Goal: Ask a question: Seek information or help from site administrators or community

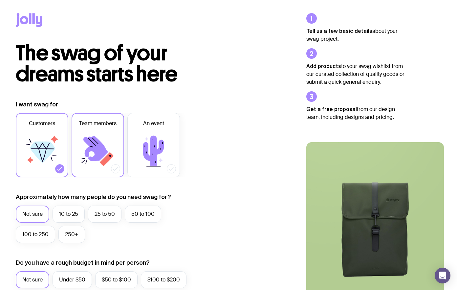
click at [111, 143] on icon at bounding box center [97, 150] width 39 height 39
click at [0, 0] on input "Team members" at bounding box center [0, 0] width 0 height 0
click at [54, 170] on label "Customers" at bounding box center [42, 145] width 53 height 64
click at [0, 0] on input "Customers" at bounding box center [0, 0] width 0 height 0
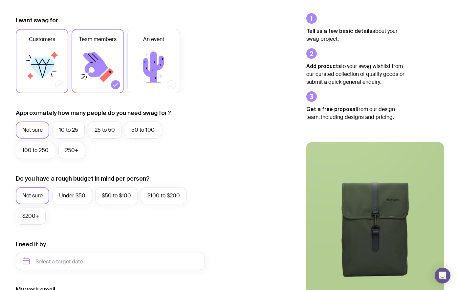
scroll to position [86, 0]
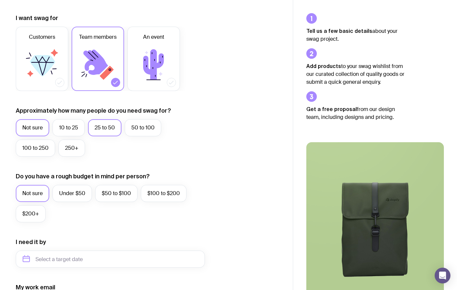
click at [99, 129] on label "25 to 50" at bounding box center [105, 127] width 34 height 17
click at [0, 0] on input "25 to 50" at bounding box center [0, 0] width 0 height 0
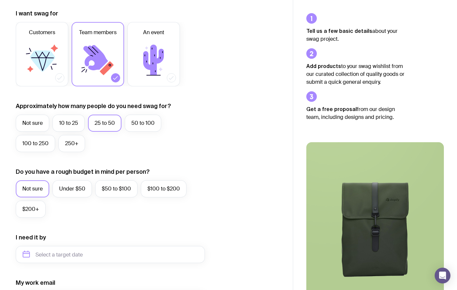
scroll to position [133, 0]
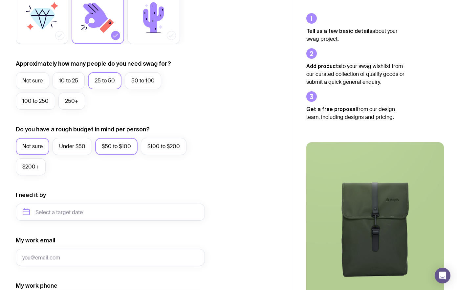
click at [118, 146] on label "$50 to $100" at bounding box center [116, 146] width 42 height 17
click at [0, 0] on input "$50 to $100" at bounding box center [0, 0] width 0 height 0
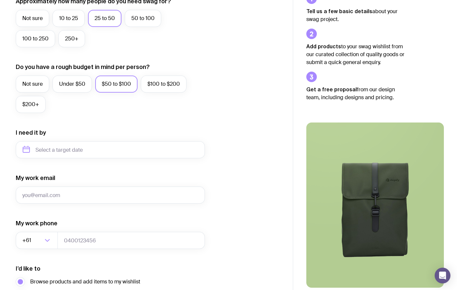
scroll to position [198, 0]
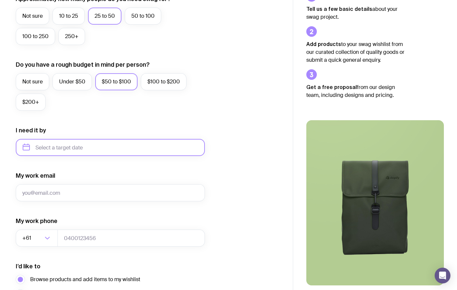
click at [54, 145] on input "text" at bounding box center [110, 147] width 189 height 17
click at [43, 222] on button "Sep" at bounding box center [31, 228] width 24 height 13
type input "[DATE]"
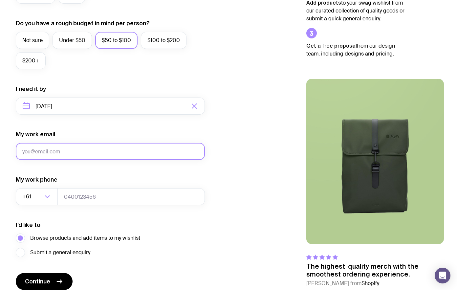
scroll to position [240, 0]
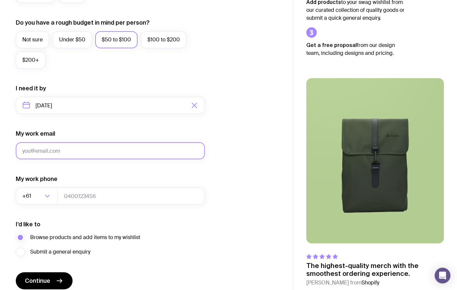
click at [50, 155] on input "My work email" at bounding box center [110, 150] width 189 height 17
type input "[EMAIL_ADDRESS][DOMAIN_NAME]"
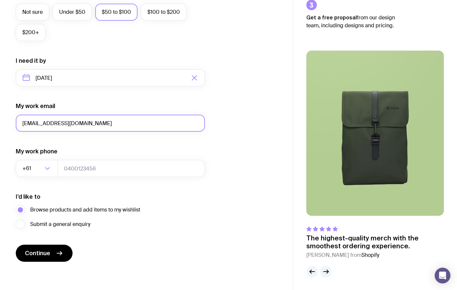
scroll to position [268, 0]
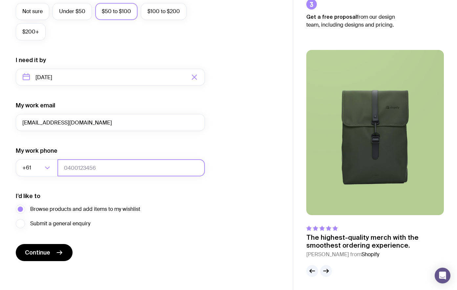
click at [70, 170] on input "tel" at bounding box center [132, 167] width 148 height 17
type input "0497999602"
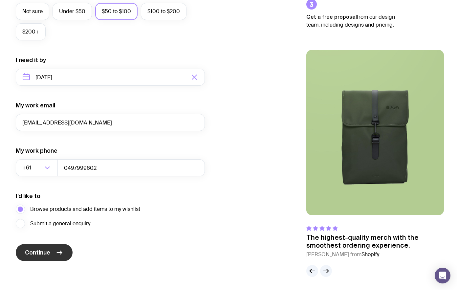
click at [35, 251] on span "Continue" at bounding box center [37, 253] width 25 height 8
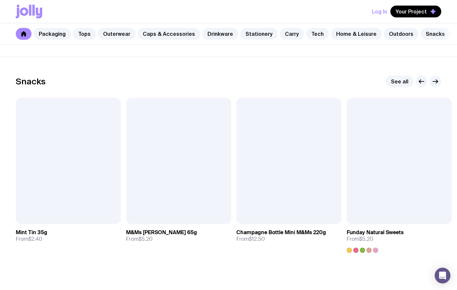
scroll to position [2245, 0]
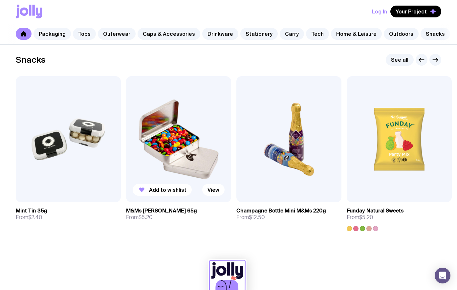
click at [184, 127] on img at bounding box center [178, 139] width 105 height 126
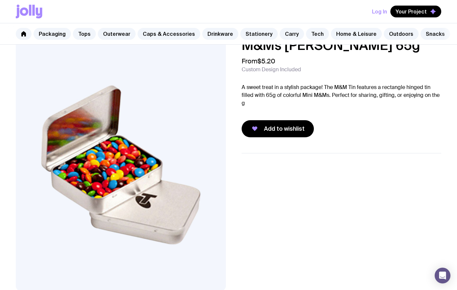
scroll to position [12, 0]
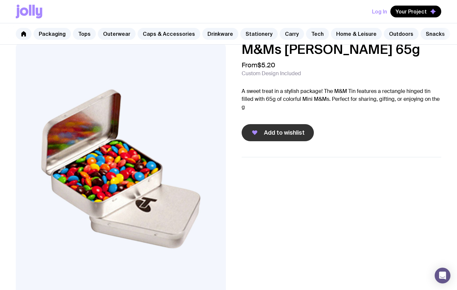
click at [283, 134] on span "Add to wishlist" at bounding box center [284, 133] width 41 height 8
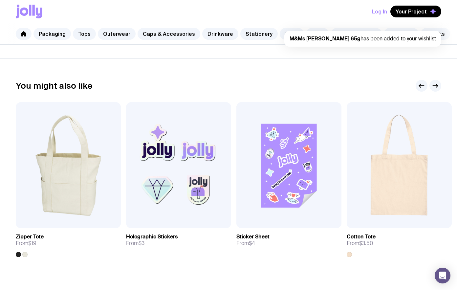
scroll to position [341, 0]
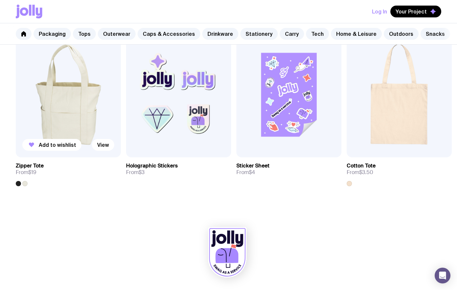
click at [89, 104] on img at bounding box center [68, 94] width 105 height 126
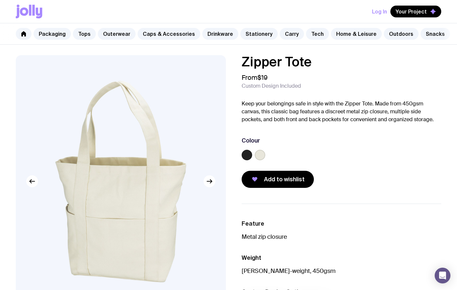
click at [255, 160] on div at bounding box center [260, 155] width 11 height 11
click at [249, 155] on label at bounding box center [247, 155] width 11 height 11
click at [0, 0] on input "radio" at bounding box center [0, 0] width 0 height 0
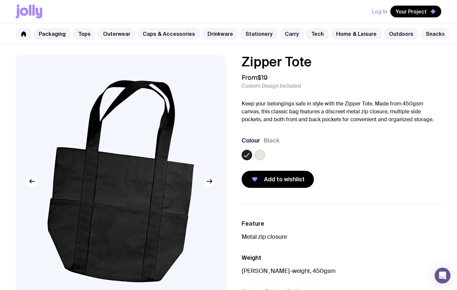
click at [213, 186] on button "button" at bounding box center [210, 181] width 12 height 12
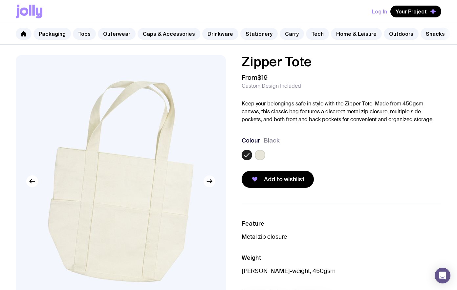
click at [213, 186] on button "button" at bounding box center [210, 181] width 12 height 12
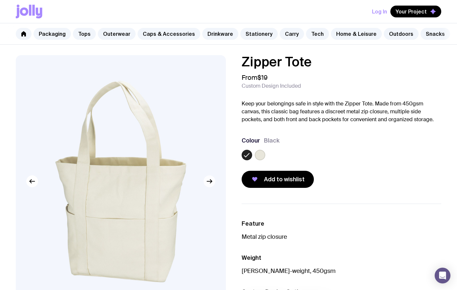
click at [213, 186] on button "button" at bounding box center [210, 181] width 12 height 12
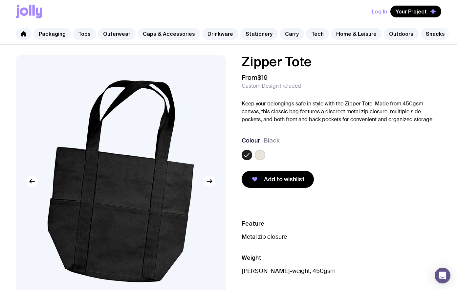
click at [213, 186] on button "button" at bounding box center [210, 181] width 12 height 12
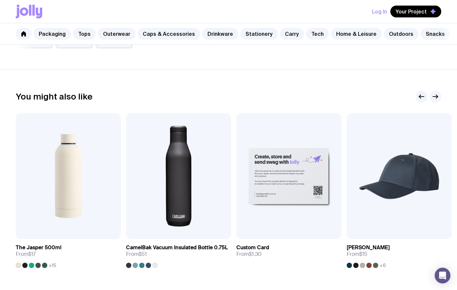
scroll to position [330, 0]
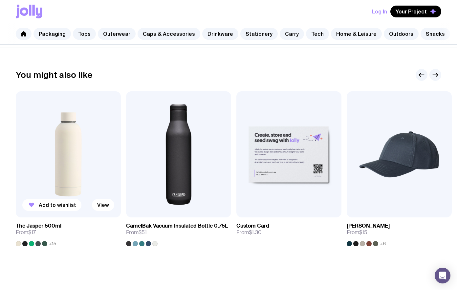
click at [29, 243] on div at bounding box center [31, 243] width 5 height 5
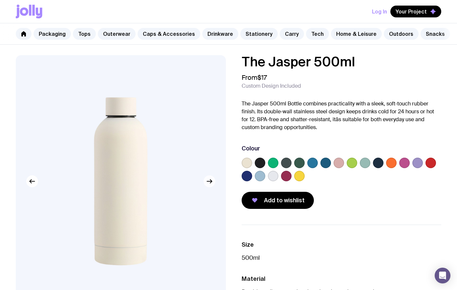
click at [211, 182] on icon "button" at bounding box center [211, 182] width 2 height 4
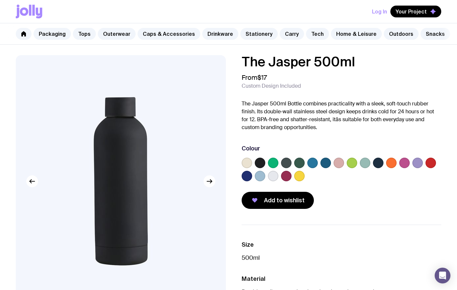
click at [393, 161] on label at bounding box center [391, 163] width 11 height 11
click at [0, 0] on input "radio" at bounding box center [0, 0] width 0 height 0
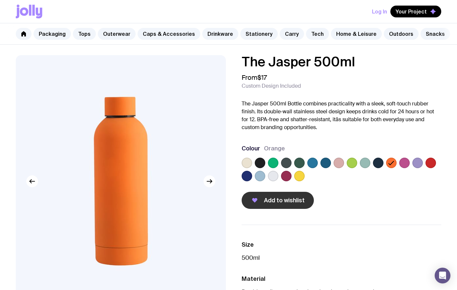
click at [296, 202] on span "Add to wishlist" at bounding box center [284, 200] width 41 height 8
click at [49, 36] on link "Packaging" at bounding box center [52, 34] width 37 height 12
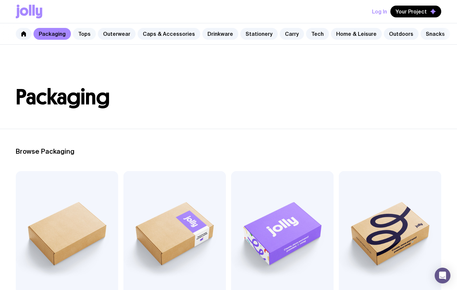
click at [83, 30] on link "Tops" at bounding box center [84, 34] width 23 height 12
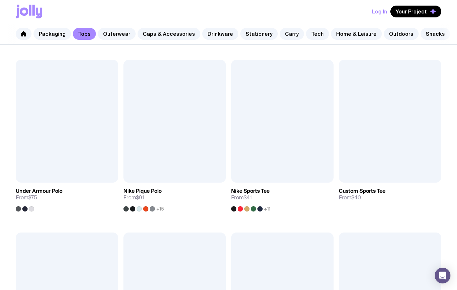
scroll to position [345, 0]
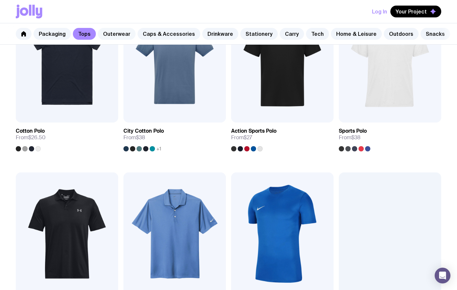
click at [112, 29] on link "Outerwear" at bounding box center [117, 34] width 38 height 12
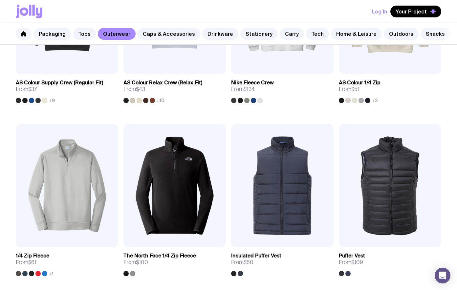
scroll to position [89, 0]
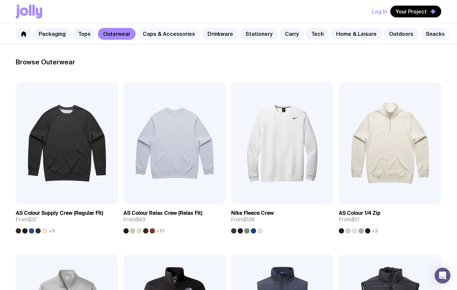
click at [169, 30] on link "Caps & Accessories" at bounding box center [169, 34] width 63 height 12
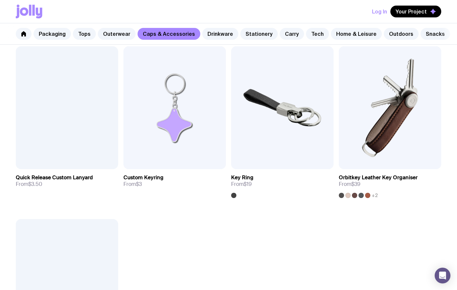
scroll to position [991, 0]
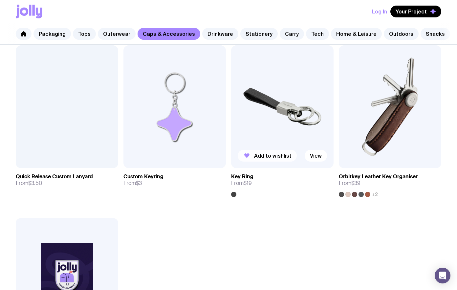
click at [274, 153] on span "Add to wishlist" at bounding box center [272, 155] width 37 height 7
click at [352, 195] on div at bounding box center [354, 194] width 5 height 5
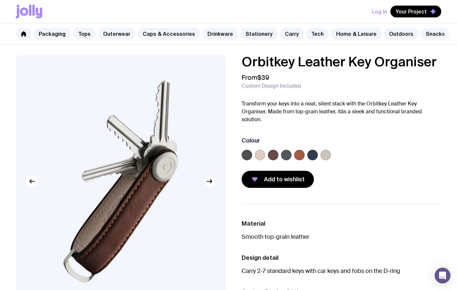
click at [303, 153] on label at bounding box center [299, 155] width 11 height 11
click at [0, 0] on input "radio" at bounding box center [0, 0] width 0 height 0
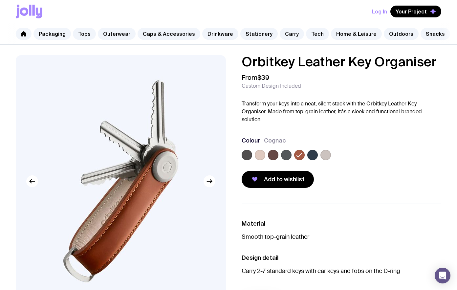
click at [274, 156] on label at bounding box center [273, 155] width 11 height 11
click at [0, 0] on input "radio" at bounding box center [0, 0] width 0 height 0
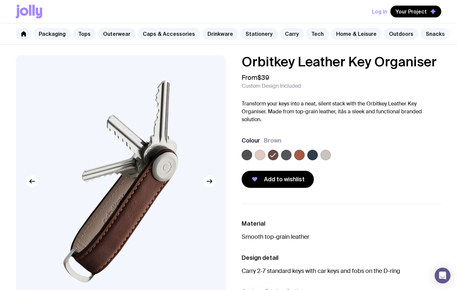
click at [246, 158] on label at bounding box center [247, 155] width 11 height 11
click at [0, 0] on input "radio" at bounding box center [0, 0] width 0 height 0
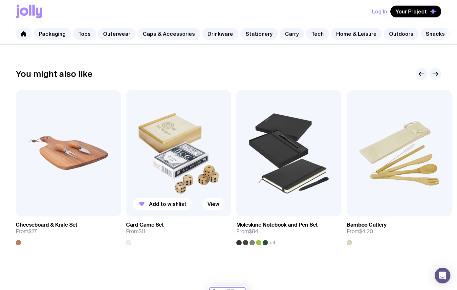
scroll to position [330, 0]
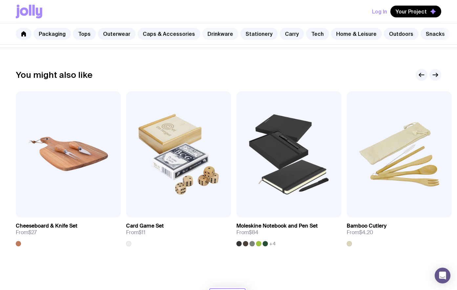
click at [220, 33] on link "Drinkware" at bounding box center [220, 34] width 36 height 12
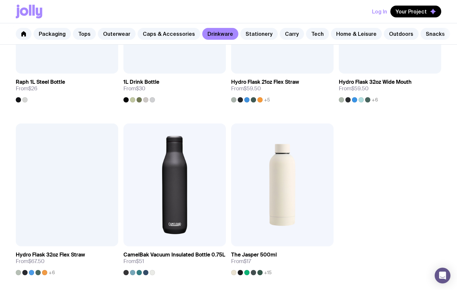
scroll to position [1009, 0]
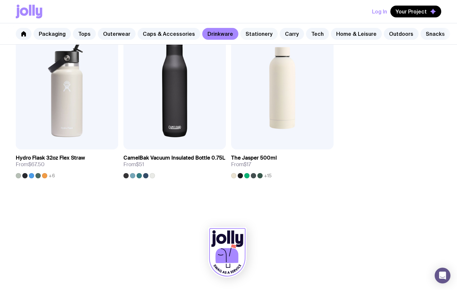
click at [259, 35] on link "Stationery" at bounding box center [259, 34] width 37 height 12
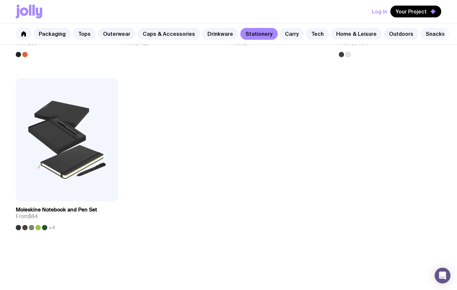
scroll to position [1152, 0]
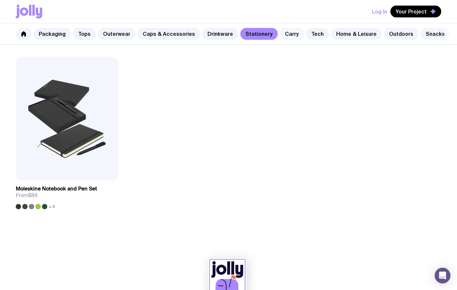
click at [282, 30] on link "Carry" at bounding box center [292, 34] width 24 height 12
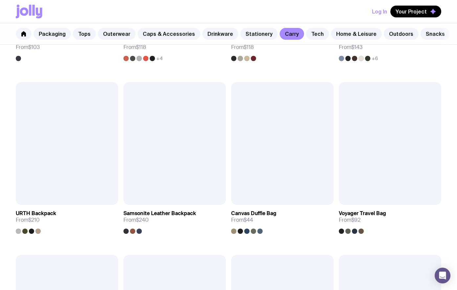
scroll to position [766, 0]
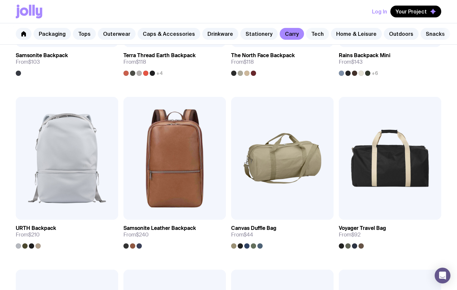
click at [312, 32] on link "Tech" at bounding box center [317, 34] width 23 height 12
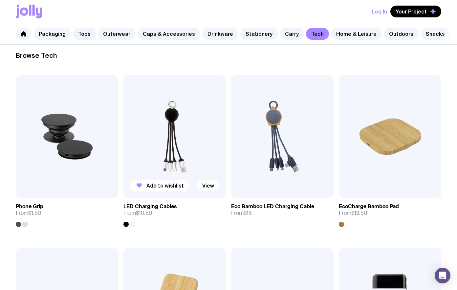
scroll to position [113, 0]
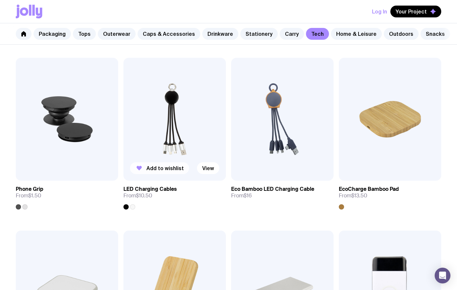
click at [172, 169] on span "Add to wishlist" at bounding box center [165, 168] width 37 height 7
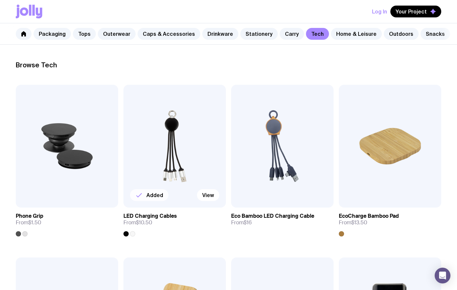
scroll to position [0, 0]
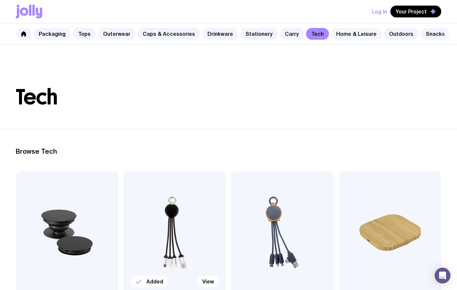
click at [351, 29] on link "Home & Leisure" at bounding box center [356, 34] width 51 height 12
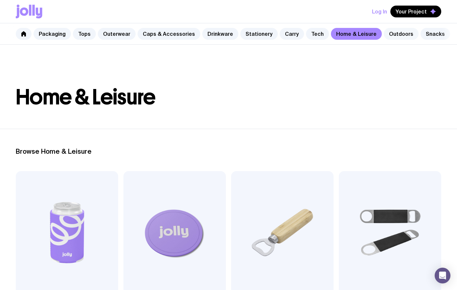
click at [392, 34] on link "Outdoors" at bounding box center [401, 34] width 35 height 12
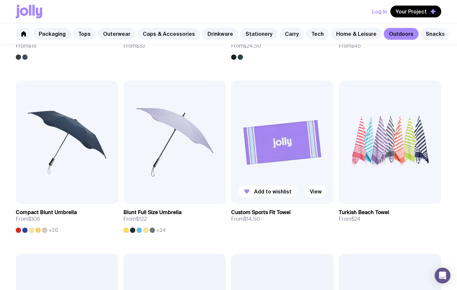
scroll to position [261, 0]
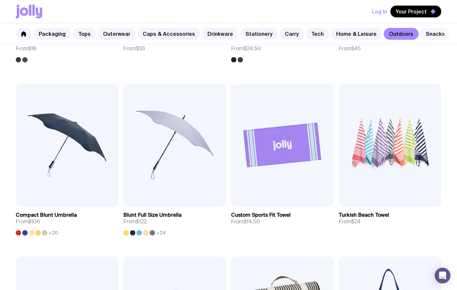
click at [421, 36] on link "Snacks" at bounding box center [436, 34] width 30 height 12
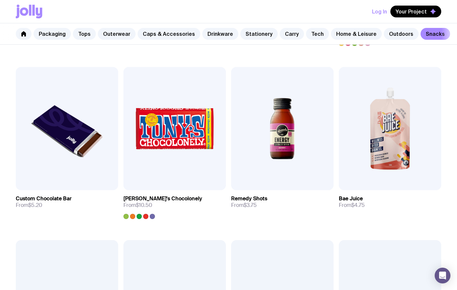
scroll to position [319, 0]
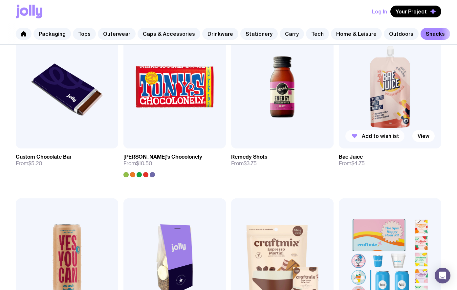
click at [385, 139] on button "Add to wishlist" at bounding box center [375, 136] width 59 height 12
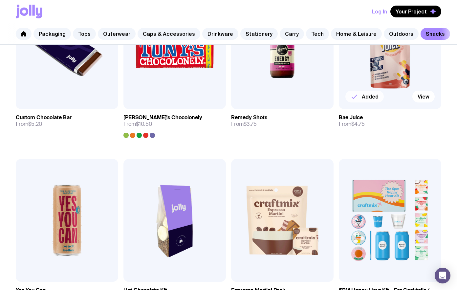
scroll to position [480, 0]
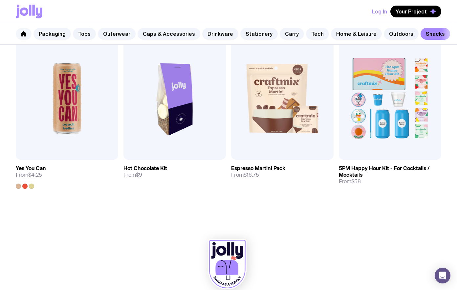
click at [25, 33] on icon at bounding box center [23, 33] width 5 height 5
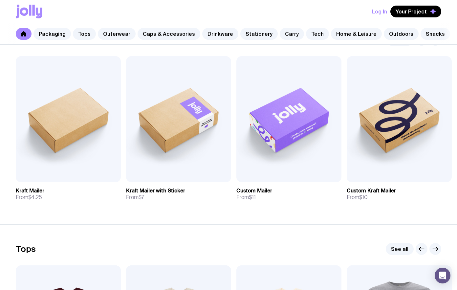
scroll to position [114, 0]
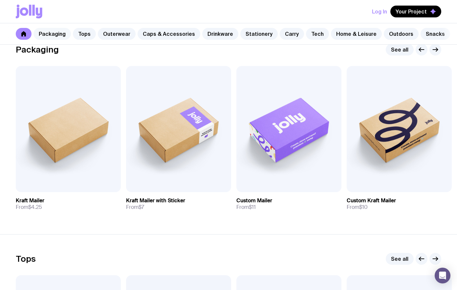
click at [53, 35] on link "Packaging" at bounding box center [52, 34] width 37 height 12
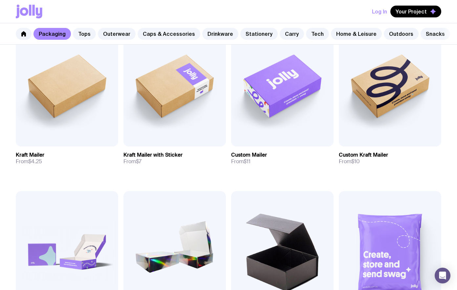
scroll to position [160, 0]
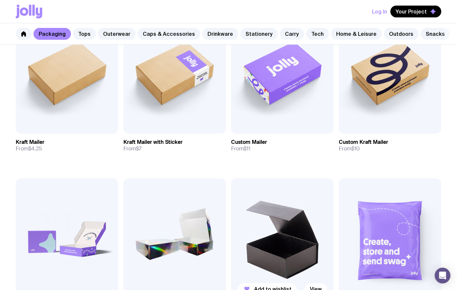
click at [286, 233] on img at bounding box center [282, 239] width 103 height 123
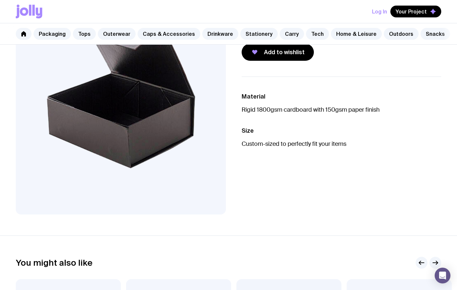
scroll to position [13, 0]
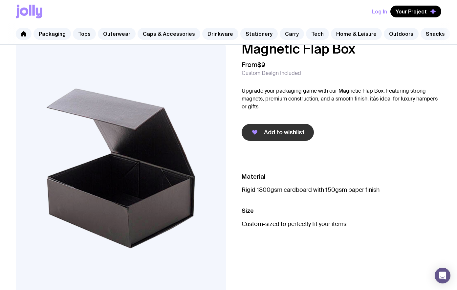
click at [272, 137] on button "Add to wishlist" at bounding box center [278, 132] width 72 height 17
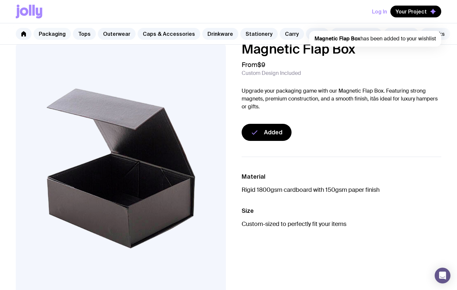
click at [52, 35] on link "Packaging" at bounding box center [52, 34] width 37 height 12
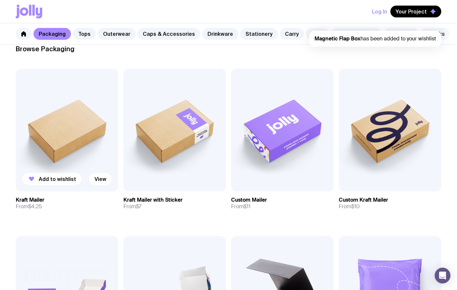
scroll to position [104, 0]
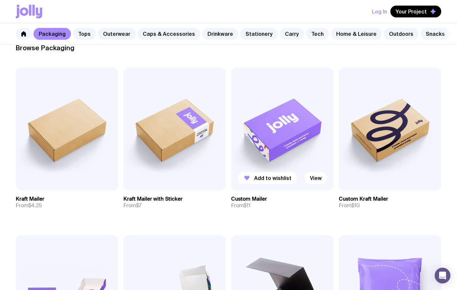
click at [261, 144] on img at bounding box center [282, 129] width 103 height 123
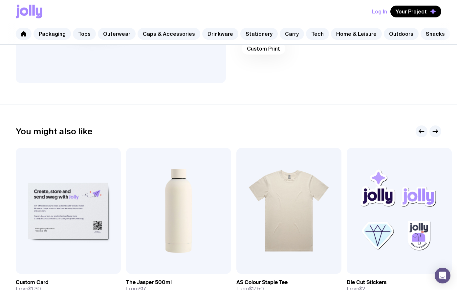
scroll to position [255, 0]
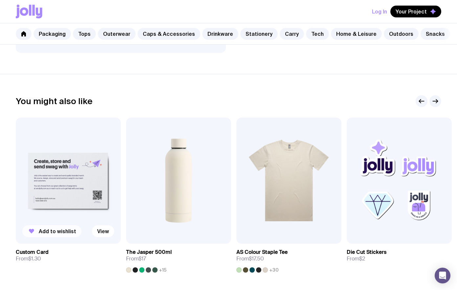
click at [64, 231] on span "Add to wishlist" at bounding box center [57, 231] width 37 height 7
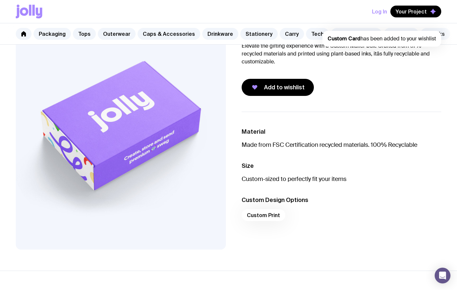
scroll to position [54, 0]
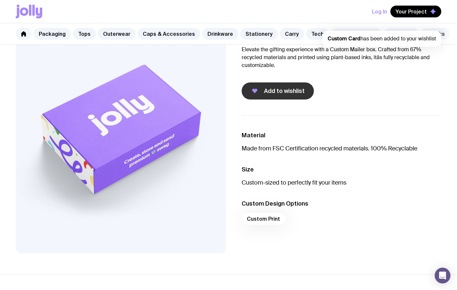
click at [265, 94] on span "Add to wishlist" at bounding box center [284, 91] width 41 height 8
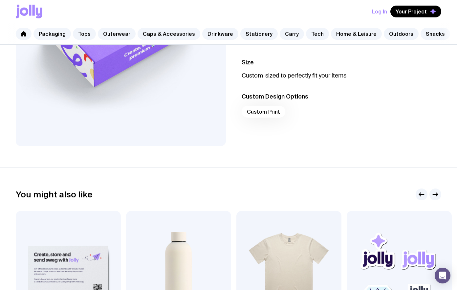
scroll to position [122, 0]
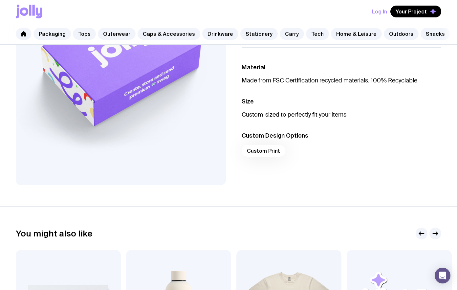
click at [261, 153] on div "Custom Print" at bounding box center [342, 153] width 200 height 16
click at [260, 151] on div "Custom Print" at bounding box center [342, 153] width 200 height 16
click at [415, 13] on span "Your Project" at bounding box center [411, 11] width 31 height 7
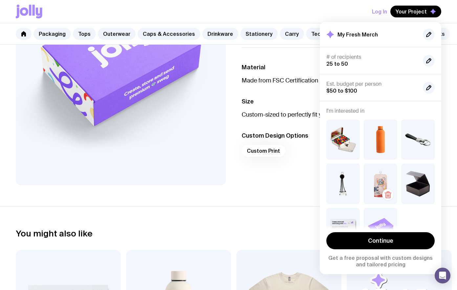
scroll to position [23, 0]
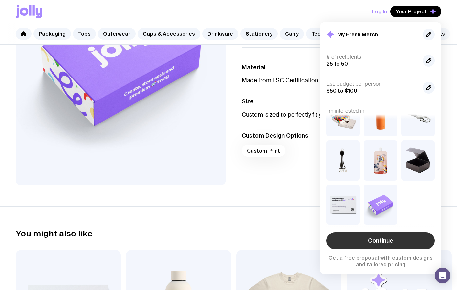
click at [393, 239] on link "Continue" at bounding box center [381, 240] width 108 height 17
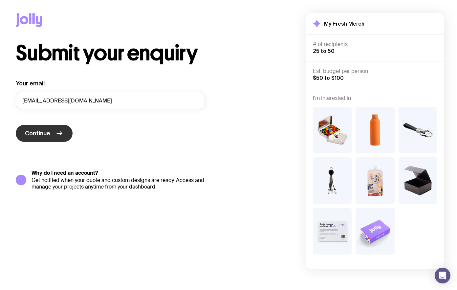
click at [37, 135] on span "Continue" at bounding box center [37, 133] width 25 height 8
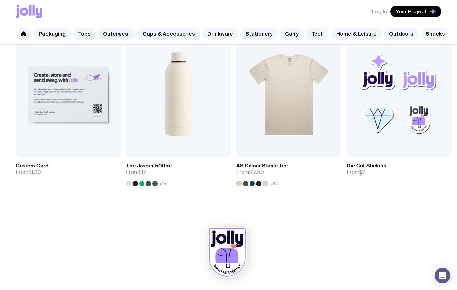
scroll to position [337, 0]
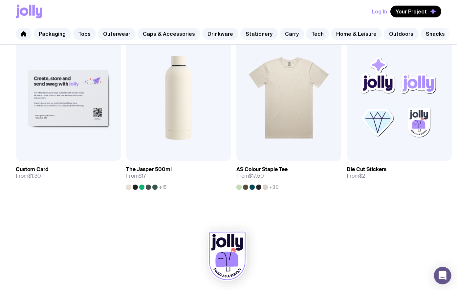
click at [440, 271] on div "Open Intercom Messenger" at bounding box center [442, 275] width 17 height 17
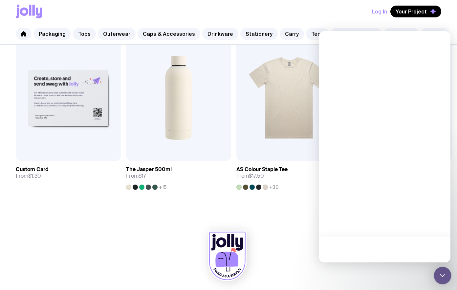
scroll to position [0, 0]
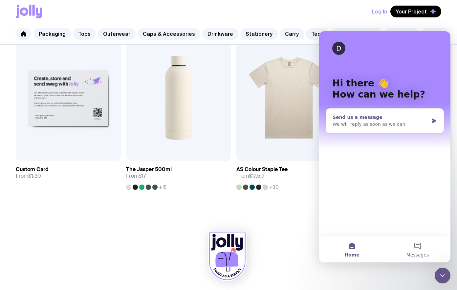
click at [374, 120] on div "Send us a message" at bounding box center [381, 117] width 96 height 7
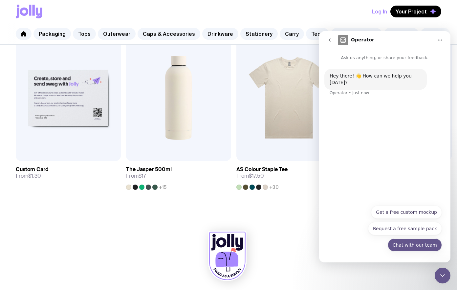
click at [408, 248] on button "Chat with our team" at bounding box center [415, 245] width 54 height 13
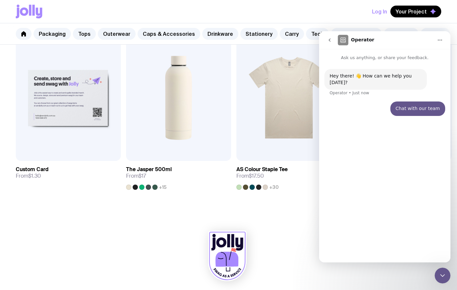
click at [354, 248] on div "Hey there! 👋 How can we help you [DATE]? Operator • Just now Chat with our team…" at bounding box center [384, 159] width 131 height 196
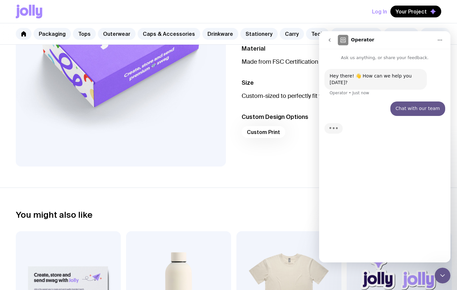
scroll to position [341, 0]
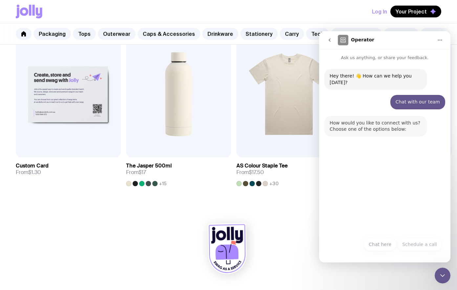
click at [369, 163] on div "Hey there! 👋 How can we help you [DATE]? Operator • Just now Chat with our team…" at bounding box center [384, 147] width 131 height 173
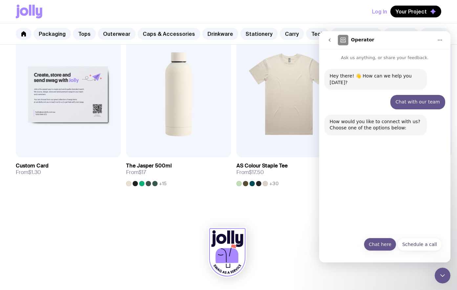
click at [389, 246] on button "Chat here" at bounding box center [380, 244] width 33 height 13
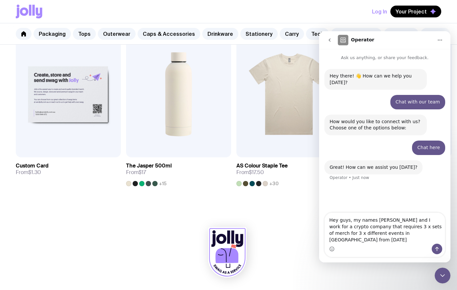
type textarea "Hey guys, my names [PERSON_NAME] and I work for a crypto company that requires …"
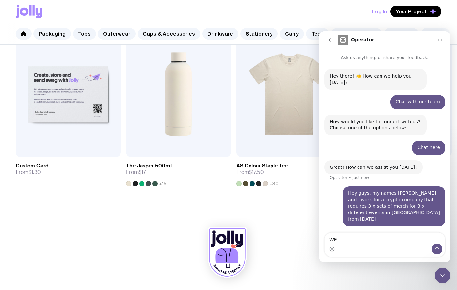
type textarea "W"
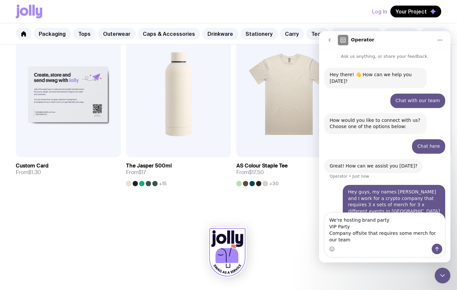
scroll to position [8, 0]
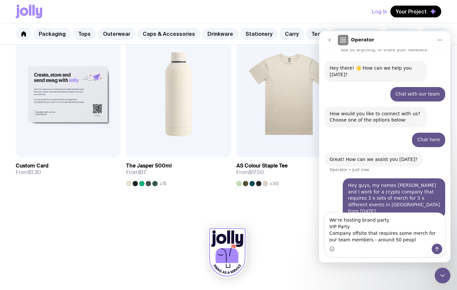
type textarea "We're hosting brand party VIP Party Company offsite that requires some merch fo…"
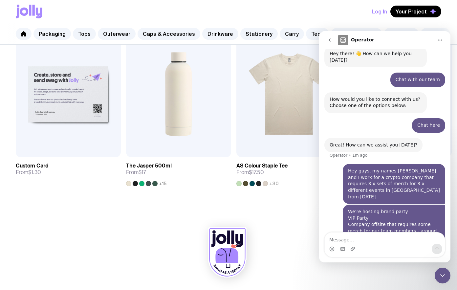
scroll to position [22, 0]
type textarea "i"
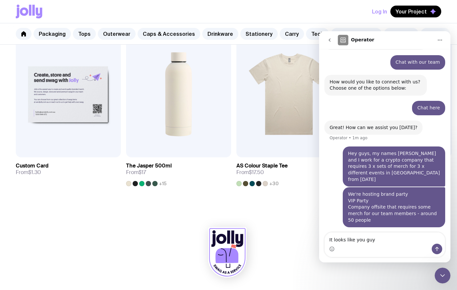
scroll to position [44, 0]
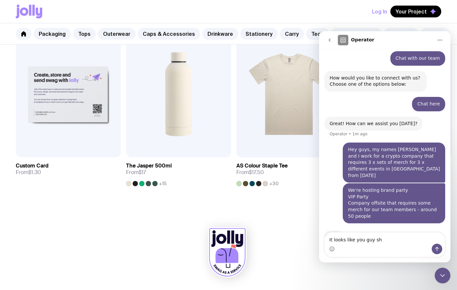
type textarea "It looks like you guy shv"
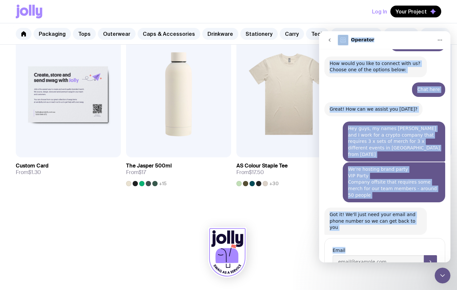
scroll to position [64, 0]
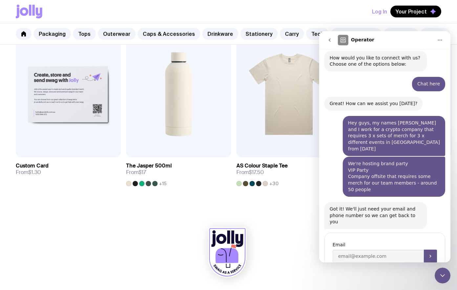
click at [382, 233] on div "Email" at bounding box center [385, 252] width 121 height 38
click at [372, 250] on input "Enter your email" at bounding box center [378, 256] width 91 height 13
type input "r"
type input "[EMAIL_ADDRESS][DOMAIN_NAME]"
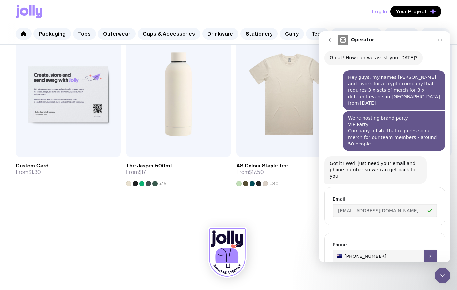
type input "[PHONE_NUMBER]"
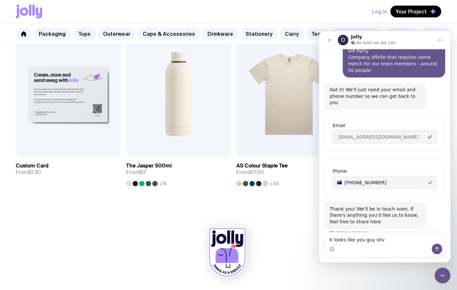
scroll to position [186, 0]
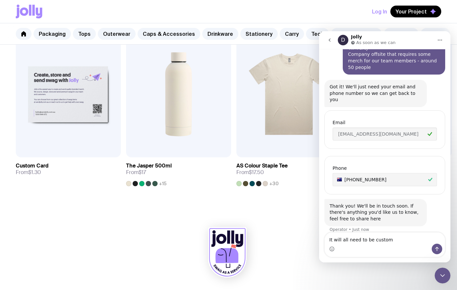
type textarea "It will all need to be custom"
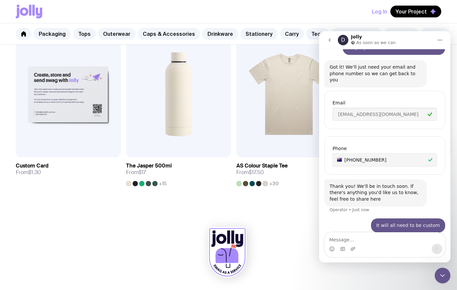
click at [89, 11] on div "Log In Your Project" at bounding box center [229, 11] width 426 height 23
